Goal: Answer question/provide support: Share knowledge or assist other users

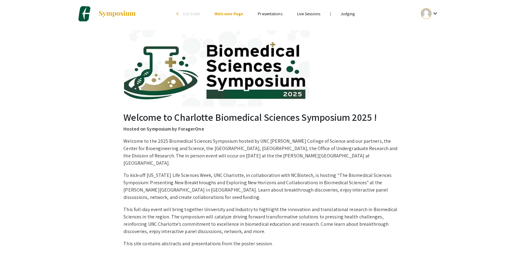
click at [353, 15] on link "Judging" at bounding box center [348, 13] width 14 height 5
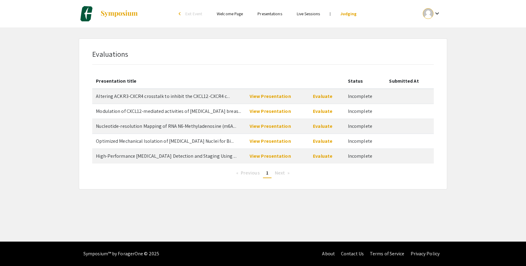
click at [154, 97] on span "Altering ACKR3-CXCR4 crosstalk to inhibit the CXCL12-CXCR4 c..." at bounding box center [163, 96] width 134 height 6
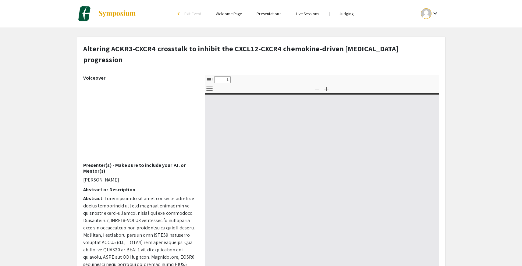
select select "custom"
type input "0"
select select "custom"
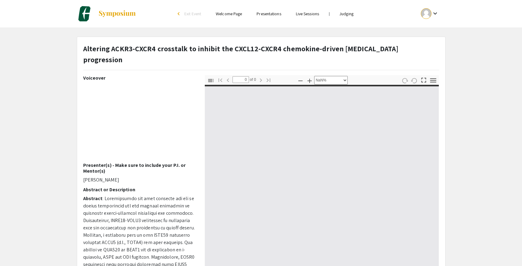
type input "1"
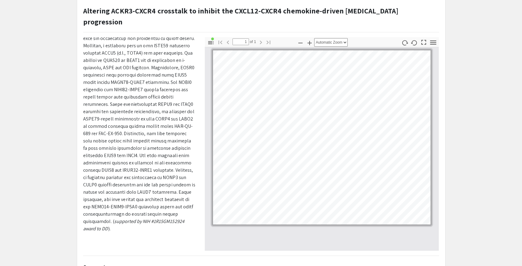
scroll to position [161, 0]
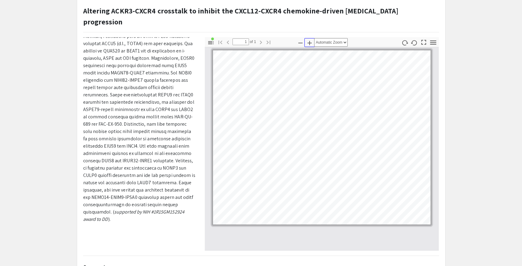
click at [310, 39] on icon "button" at bounding box center [309, 42] width 7 height 7
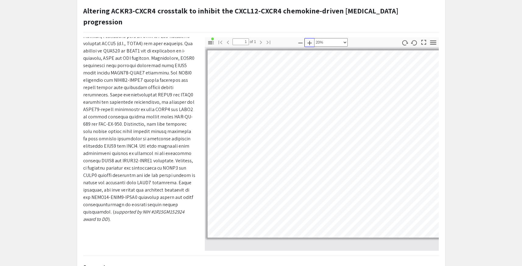
click at [310, 39] on icon "button" at bounding box center [309, 42] width 7 height 7
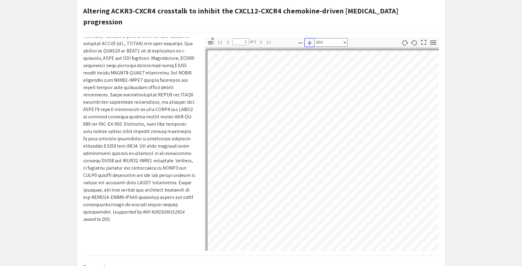
click at [310, 39] on icon "button" at bounding box center [309, 42] width 7 height 7
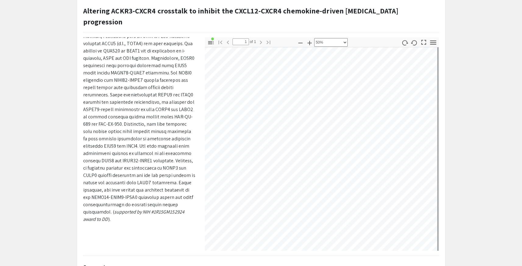
scroll to position [65, 361]
click at [300, 39] on icon "button" at bounding box center [300, 42] width 7 height 7
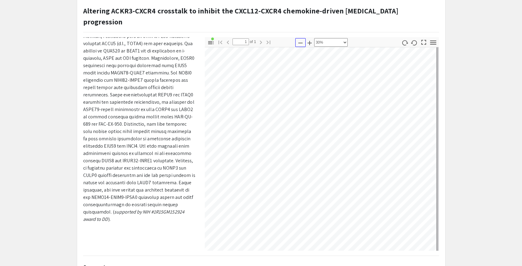
select select "custom"
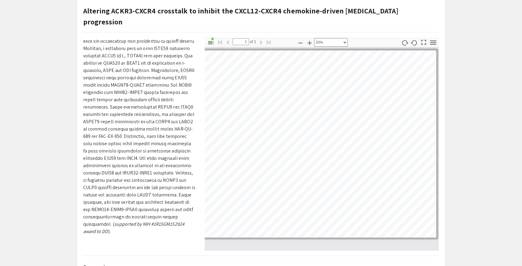
scroll to position [161, 0]
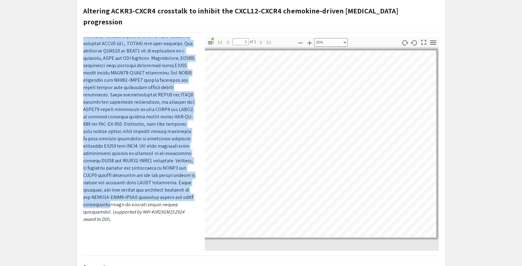
drag, startPoint x: 104, startPoint y: 148, endPoint x: 107, endPoint y: 195, distance: 46.4
click at [107, 195] on span at bounding box center [139, 105] width 112 height 218
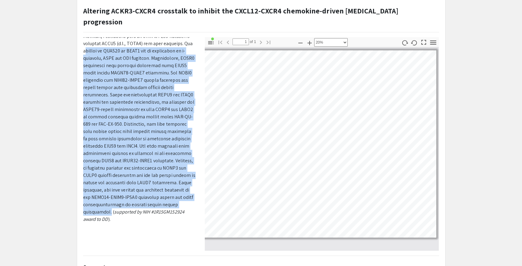
drag, startPoint x: 108, startPoint y: 200, endPoint x: 85, endPoint y: 41, distance: 160.4
click at [85, 41] on span at bounding box center [139, 105] width 112 height 218
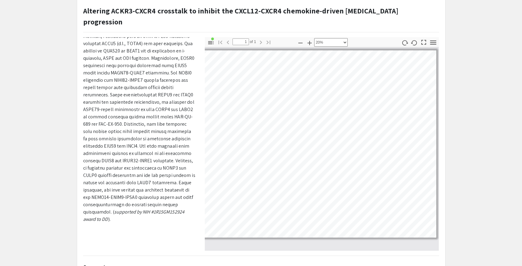
click at [126, 120] on span at bounding box center [139, 105] width 112 height 218
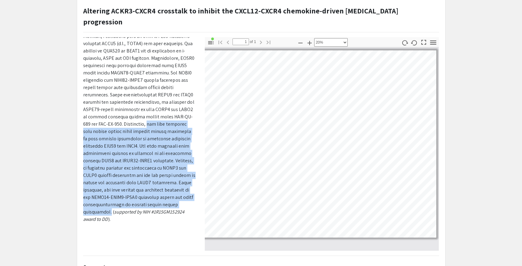
copy span "our data indicate that breast cancer cells display marked variation in cell sur…"
drag, startPoint x: 121, startPoint y: 112, endPoint x: 108, endPoint y: 197, distance: 86.0
click at [108, 197] on span at bounding box center [139, 105] width 112 height 218
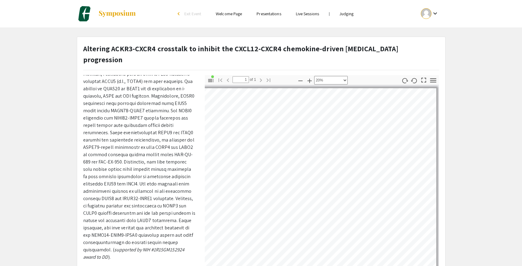
click at [121, 110] on span at bounding box center [139, 143] width 112 height 218
click at [139, 76] on span at bounding box center [139, 143] width 112 height 218
click at [140, 60] on div "Altering ACKR3-CXCR4 crosstalk to inhibit the CXCL12-CXCR4 chemokine-driven bre…" at bounding box center [261, 59] width 365 height 32
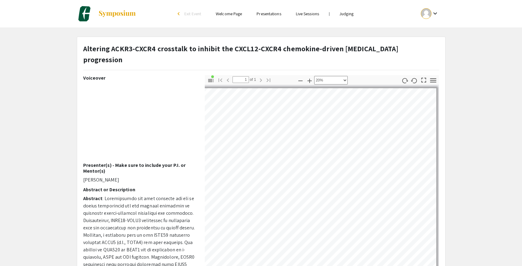
click at [196, 172] on div "Voiceover Presenter(s) - Make sure to include your P.I. or Mentor(s) Elyssa Moo…" at bounding box center [140, 181] width 122 height 213
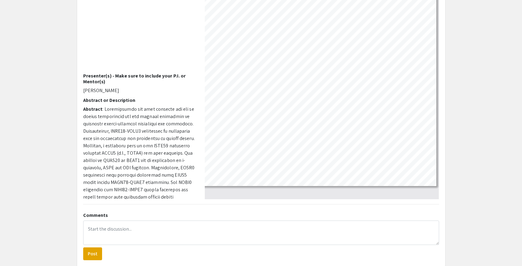
scroll to position [112, 0]
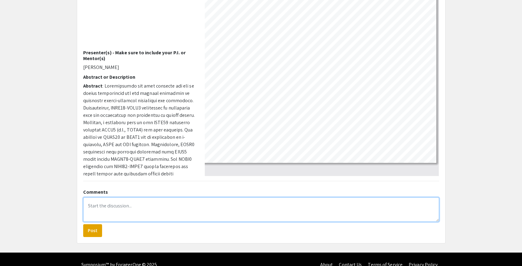
click at [213, 198] on textarea at bounding box center [261, 209] width 356 height 24
type textarea "G"
paste textarea "Since cytoplasmic calcium is implicated in the crosstalk, what specific molecul…"
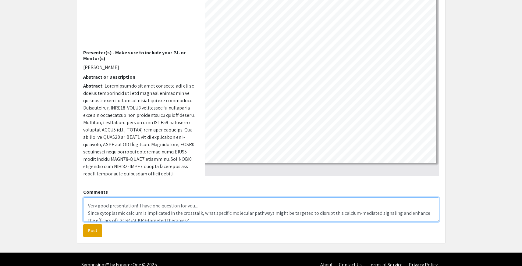
scroll to position [10, 0]
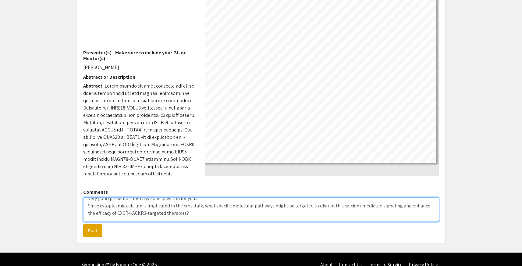
click at [87, 197] on textarea "Very good presentation! I have one question for you... Since cytoplasmic calciu…" at bounding box center [261, 209] width 356 height 24
click at [209, 197] on textarea "Very good presentation! I have one question for you...Since cytoplasmic calcium…" at bounding box center [261, 209] width 356 height 24
click at [428, 197] on textarea "Very good presentation! I have one question for you...Since you mention that cy…" at bounding box center [261, 209] width 356 height 24
type textarea "Very good presentation! I have one question for you...Since you mention that cy…"
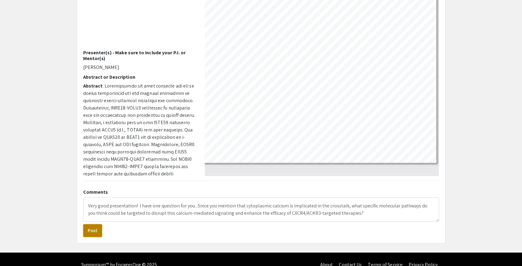
click at [92, 224] on button "Post" at bounding box center [92, 230] width 19 height 13
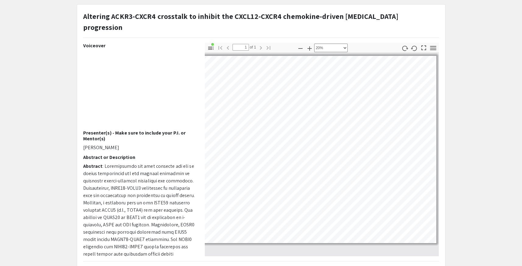
scroll to position [29, 0]
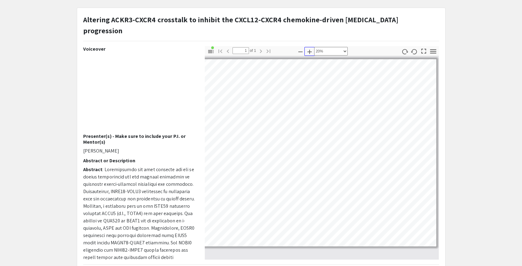
click at [309, 48] on icon "button" at bounding box center [309, 51] width 7 height 7
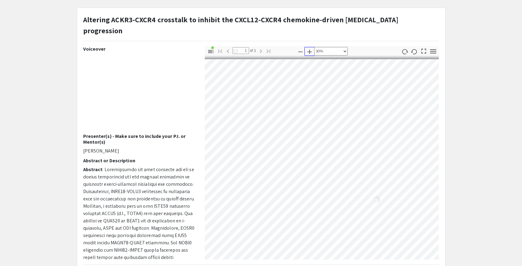
click at [309, 48] on icon "button" at bounding box center [309, 51] width 7 height 7
select select "custom"
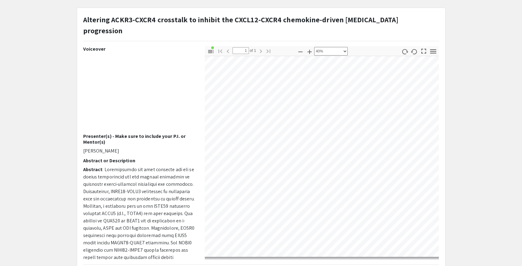
scroll to position [181, 233]
click at [378, 11] on div "Altering ACKR3-CXCR4 crosstalk to inhibit the CXCL12-CXCR4 chemokine-driven bre…" at bounding box center [261, 192] width 368 height 368
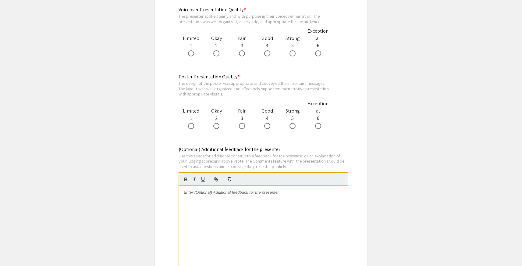
scroll to position [621, 0]
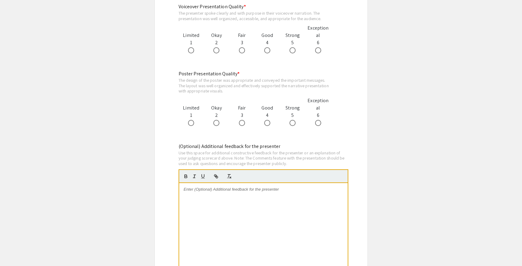
click at [324, 213] on div at bounding box center [263, 228] width 168 height 91
click at [323, 192] on p at bounding box center [263, 188] width 159 height 5
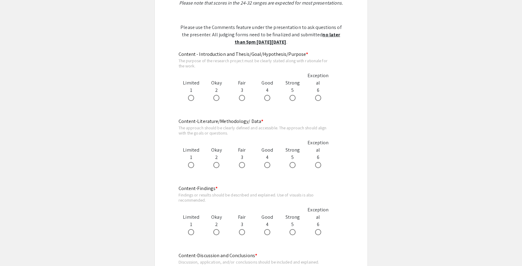
scroll to position [307, 0]
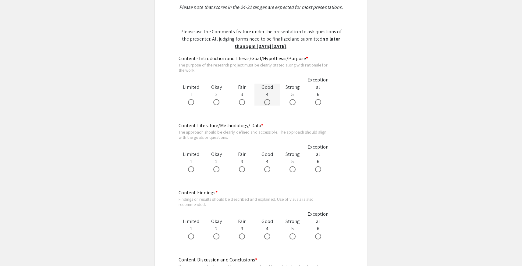
click at [268, 103] on span at bounding box center [267, 102] width 6 height 6
click at [268, 103] on input "radio" at bounding box center [267, 102] width 6 height 6
radio input "true"
click at [290, 169] on span at bounding box center [292, 169] width 6 height 6
click at [290, 169] on input "radio" at bounding box center [292, 169] width 6 height 6
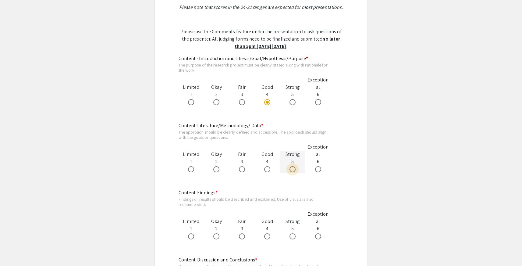
radio input "true"
click at [293, 236] on span at bounding box center [292, 236] width 6 height 6
click at [293, 236] on input "radio" at bounding box center [292, 236] width 6 height 6
radio input "true"
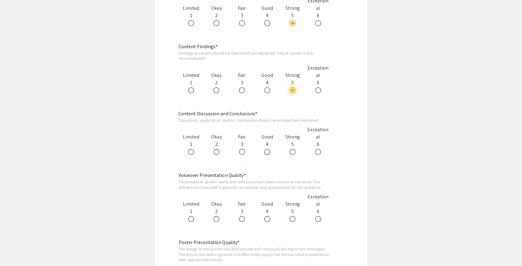
scroll to position [454, 0]
click at [270, 153] on span at bounding box center [267, 150] width 6 height 6
click at [270, 153] on input "radio" at bounding box center [267, 150] width 6 height 6
radio input "true"
click at [274, 220] on div at bounding box center [266, 217] width 25 height 7
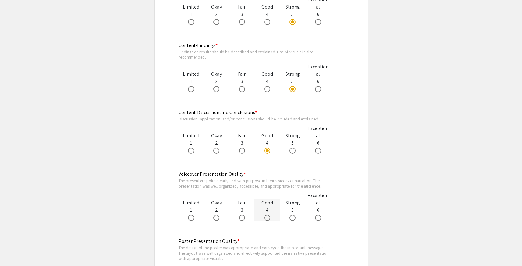
click at [266, 218] on span at bounding box center [267, 217] width 6 height 6
click at [266, 218] on input "radio" at bounding box center [267, 217] width 6 height 6
radio input "true"
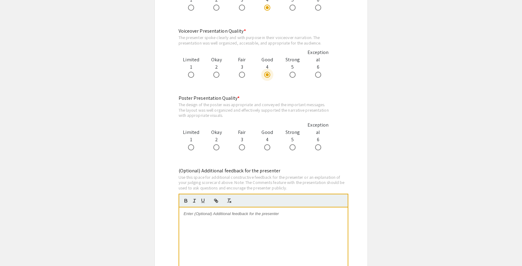
scroll to position [604, 0]
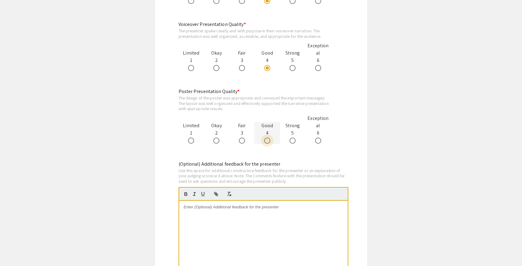
click at [268, 143] on span at bounding box center [267, 140] width 6 height 6
click at [268, 143] on input "radio" at bounding box center [267, 140] width 6 height 6
radio input "true"
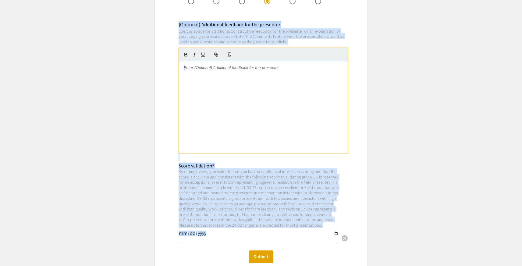
scroll to position [819, 0]
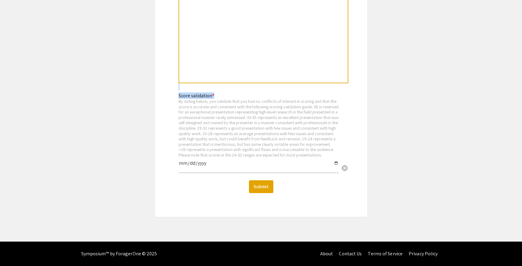
drag, startPoint x: 195, startPoint y: 66, endPoint x: 220, endPoint y: 167, distance: 103.6
copy div "Biomedical Sciences Symposium Judging Form Presentation for evaluation: Alterin…"
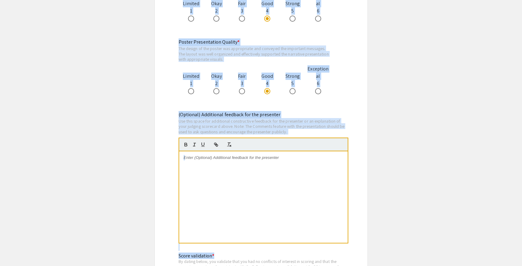
scroll to position [562, 0]
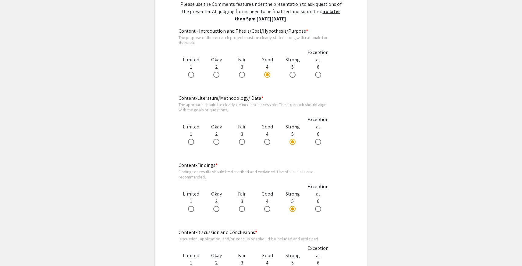
scroll to position [332, 0]
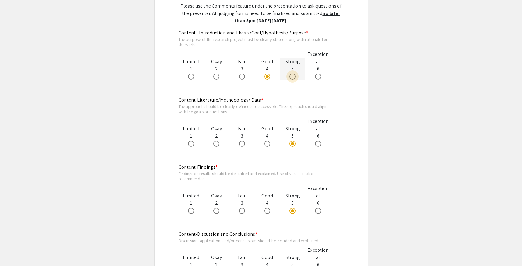
click at [292, 77] on span at bounding box center [292, 76] width 6 height 6
click at [292, 77] on input "radio" at bounding box center [292, 76] width 6 height 6
radio input "true"
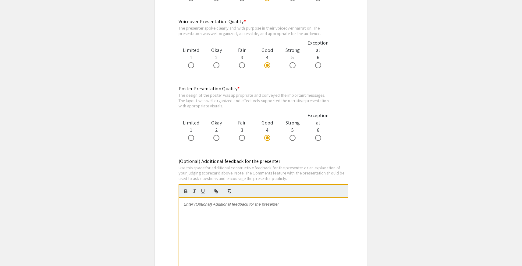
scroll to position [653, 0]
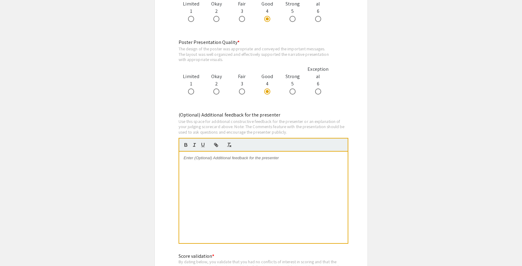
click at [296, 166] on div at bounding box center [263, 196] width 168 height 91
click at [246, 166] on div at bounding box center [263, 196] width 168 height 91
click at [185, 157] on p "Very good presentation. There were one or two places in recording which indicat…" at bounding box center [263, 160] width 159 height 11
drag, startPoint x: 307, startPoint y: 164, endPoint x: 253, endPoint y: 163, distance: 53.3
click at [253, 163] on p "Overall very good presentation. There were one or two places in recording which…" at bounding box center [263, 160] width 159 height 11
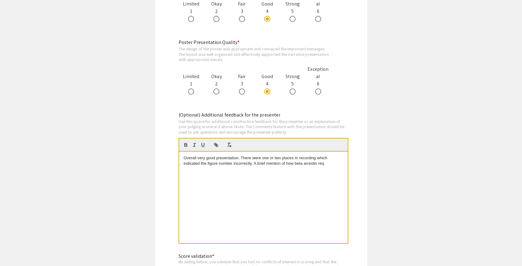
click at [314, 162] on p "Overall very good presentation. There were one or two places in recording which…" at bounding box center [263, 160] width 159 height 11
click at [310, 166] on p "Overall very good presentation. There were one or two places in recording which…" at bounding box center [263, 160] width 159 height 11
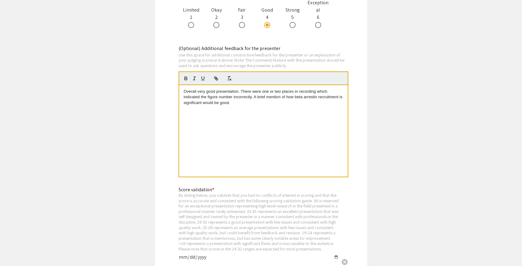
scroll to position [819, 0]
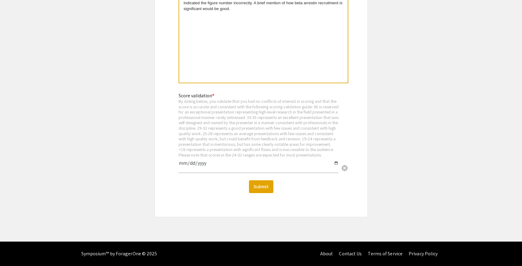
click at [203, 164] on input "date" at bounding box center [259, 165] width 160 height 10
click at [180, 163] on input "date" at bounding box center [259, 165] width 160 height 10
type input "2025-09-11"
click at [266, 188] on button "Submit" at bounding box center [261, 186] width 24 height 13
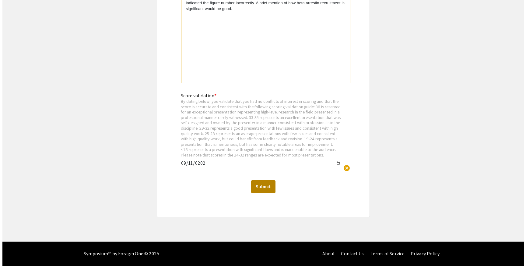
scroll to position [0, 0]
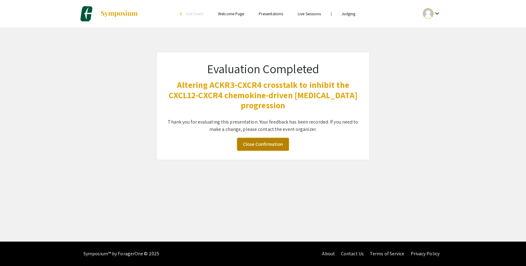
click at [265, 145] on link "Close Confirmation" at bounding box center [263, 144] width 52 height 13
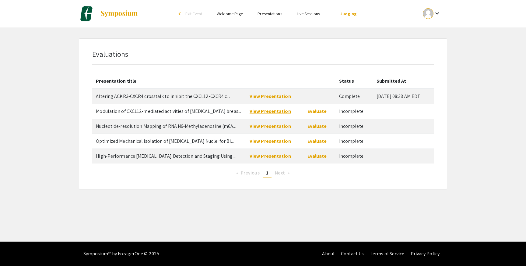
click at [264, 112] on link "View Presentation" at bounding box center [270, 111] width 41 height 6
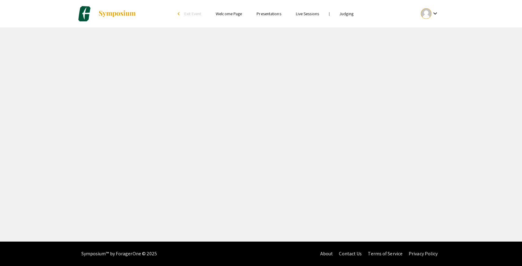
select select "custom"
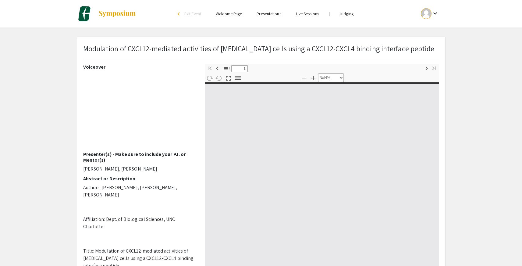
type input "0"
select select "custom"
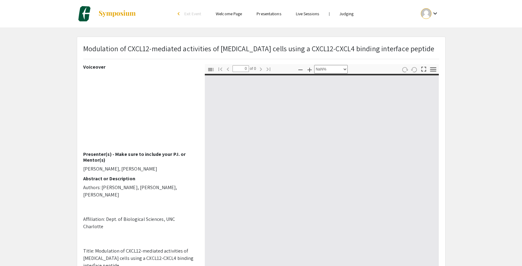
type input "1"
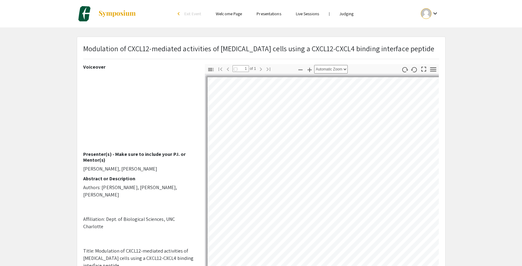
select select "auto"
